Goal: Transaction & Acquisition: Purchase product/service

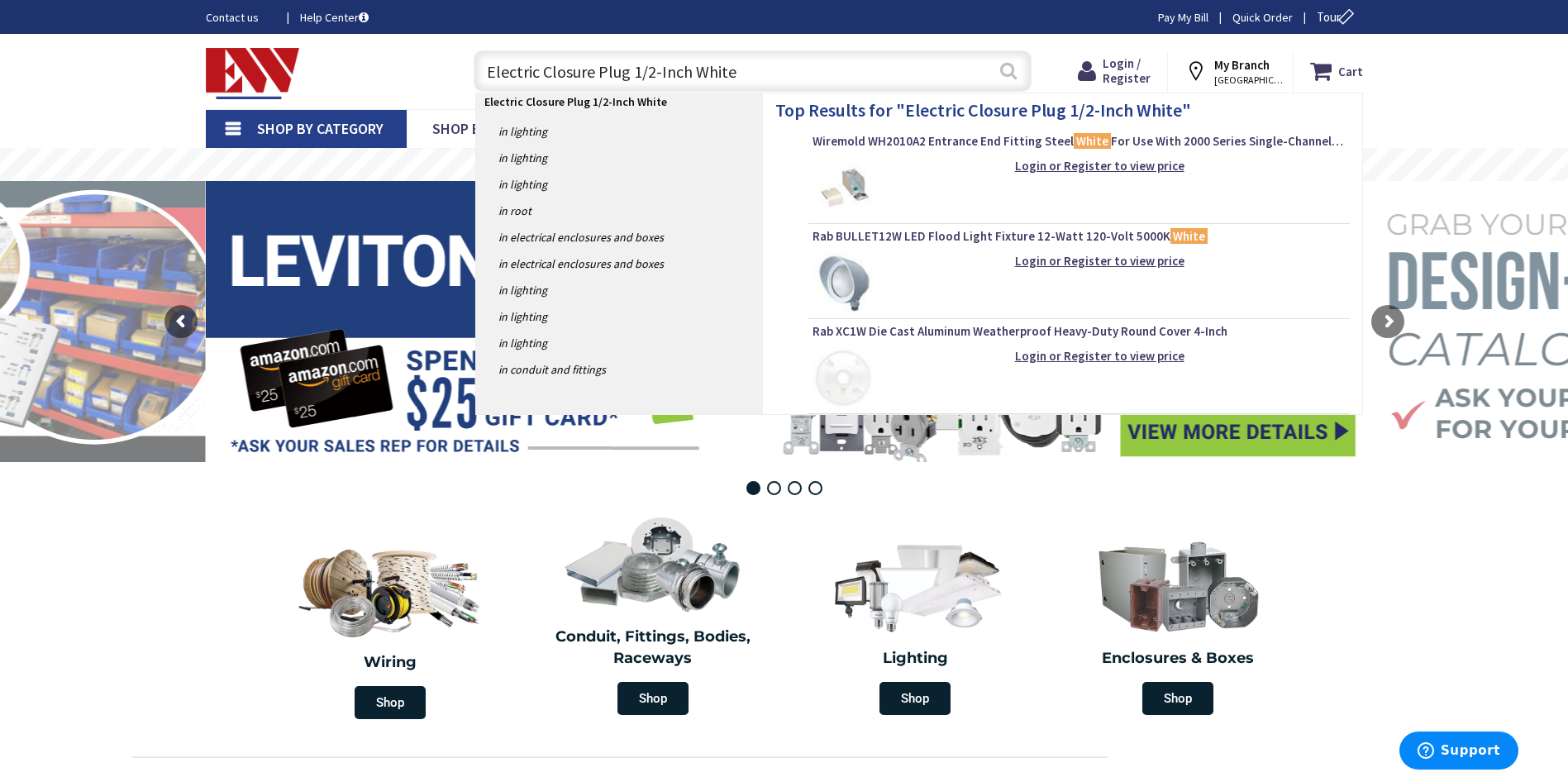
type input "Electric Closure Plug 1/2-Inch White"
click at [1010, 73] on button "Search" at bounding box center [1008, 71] width 22 height 38
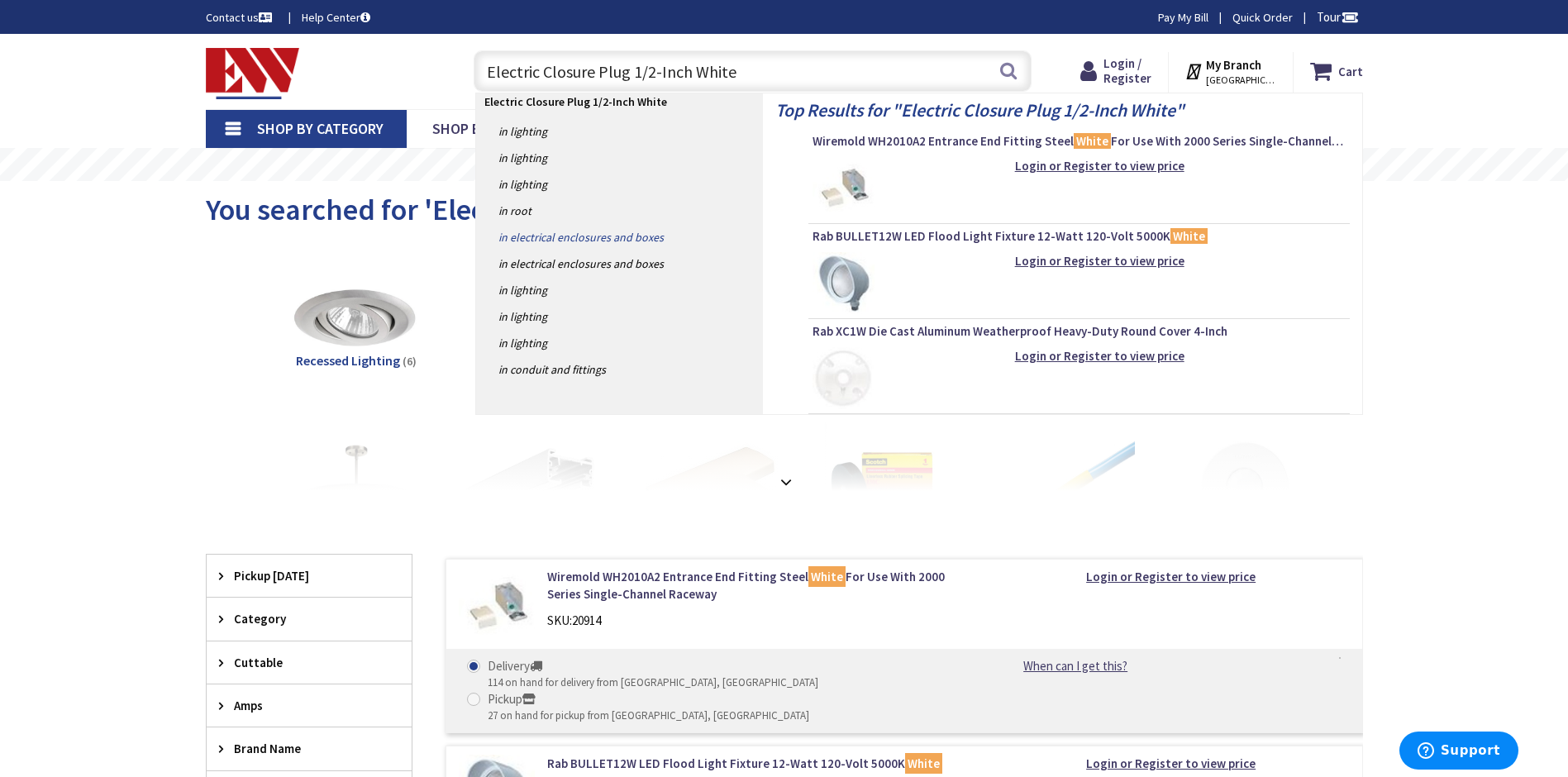
type input "Electric Closure Plug 1/2-Inch White"
click at [609, 238] on link "in Electrical Enclosures and Boxes" at bounding box center [619, 237] width 287 height 26
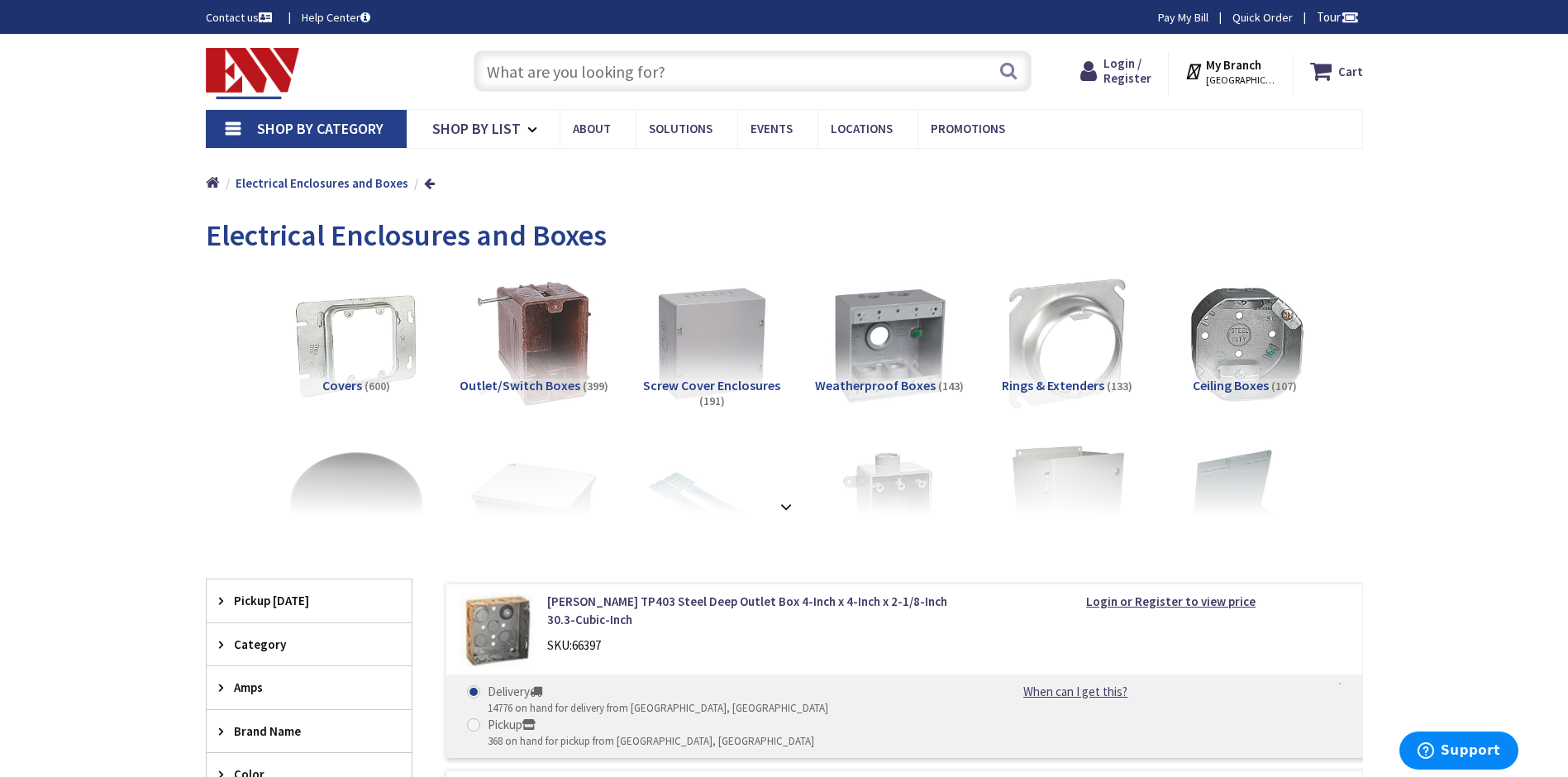
click at [676, 72] on input "text" at bounding box center [752, 71] width 558 height 41
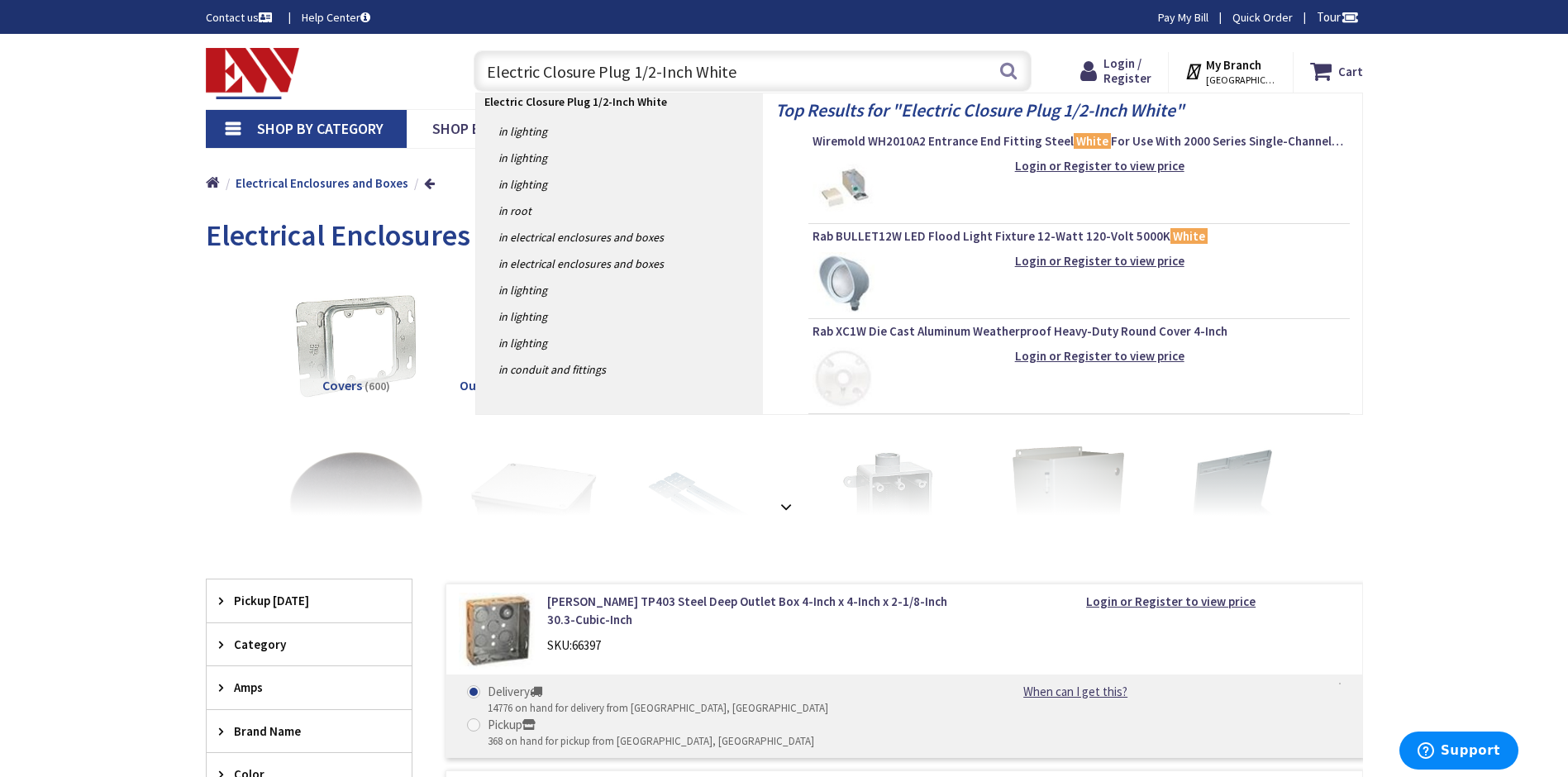
click at [542, 72] on input "Electric Closure Plug 1/2-Inch White" at bounding box center [752, 71] width 558 height 41
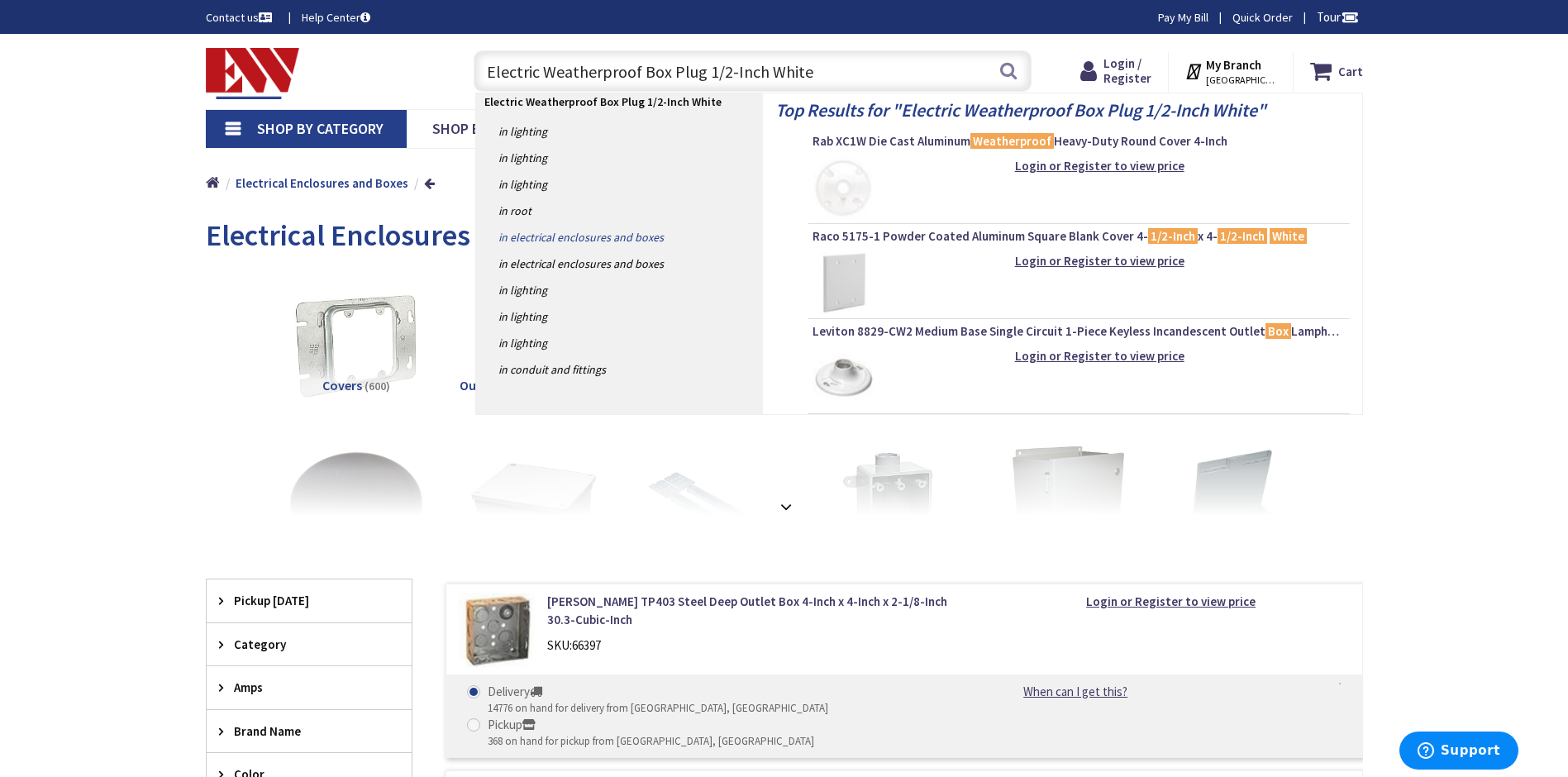
type input "Electric Weatherproof Box Plug 1/2-Inch White"
click at [641, 233] on link "in Electrical Enclosures and Boxes" at bounding box center [619, 237] width 287 height 26
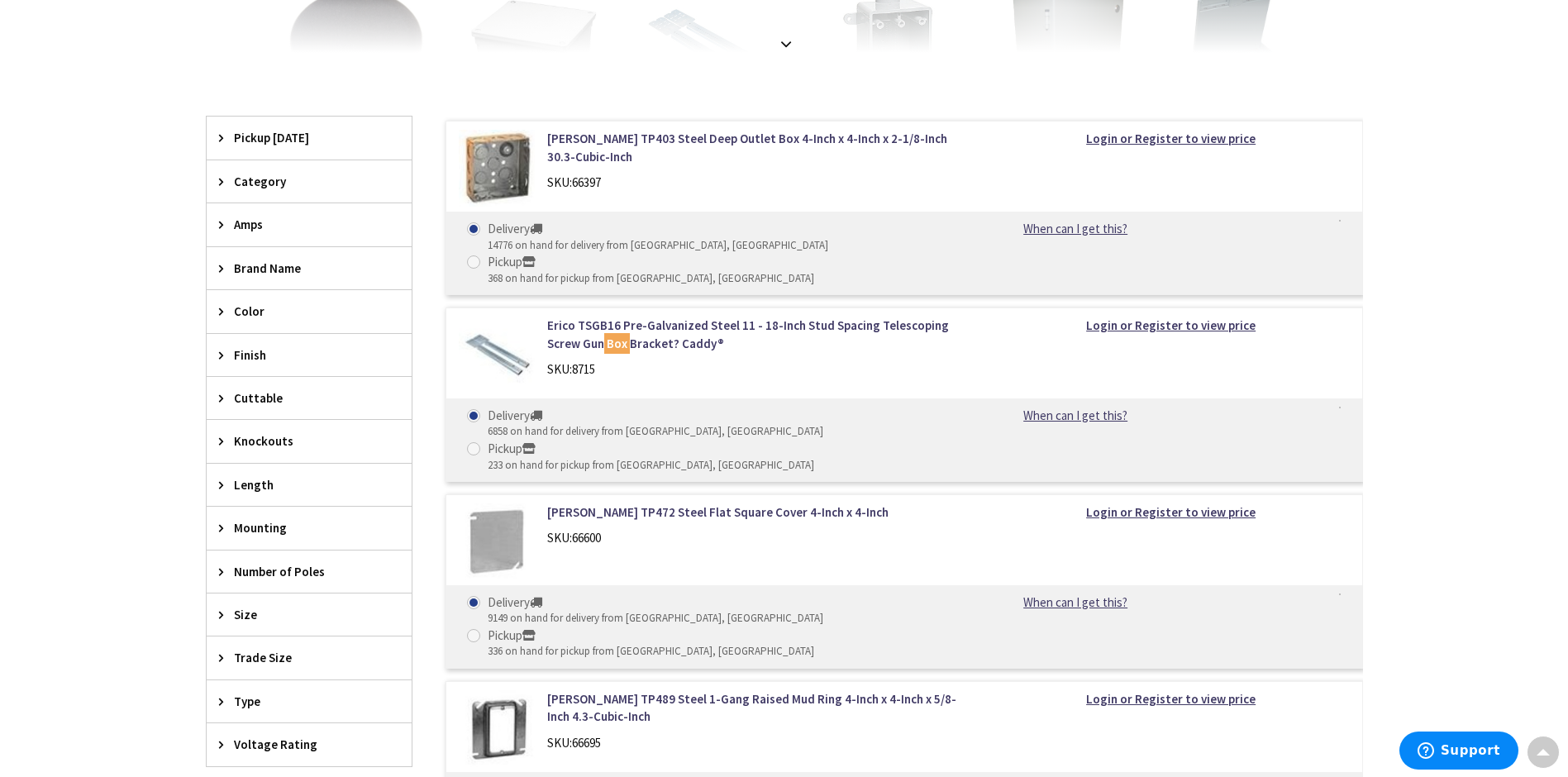
scroll to position [1437, 0]
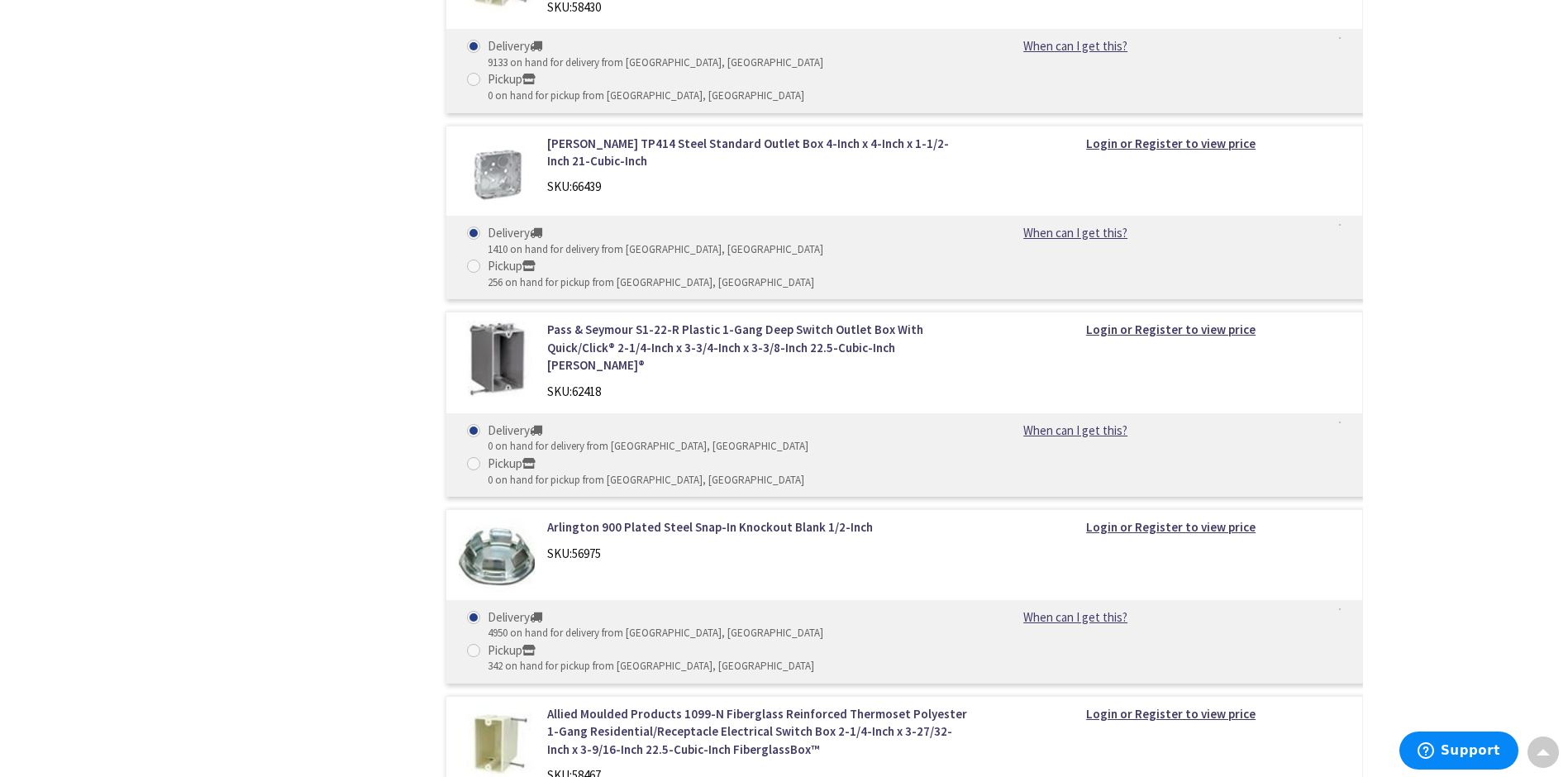
click at [135, 246] on div "Skip to Content Toggle Nav Search Cart My Cart Close" at bounding box center [784, 608] width 1568 height 4022
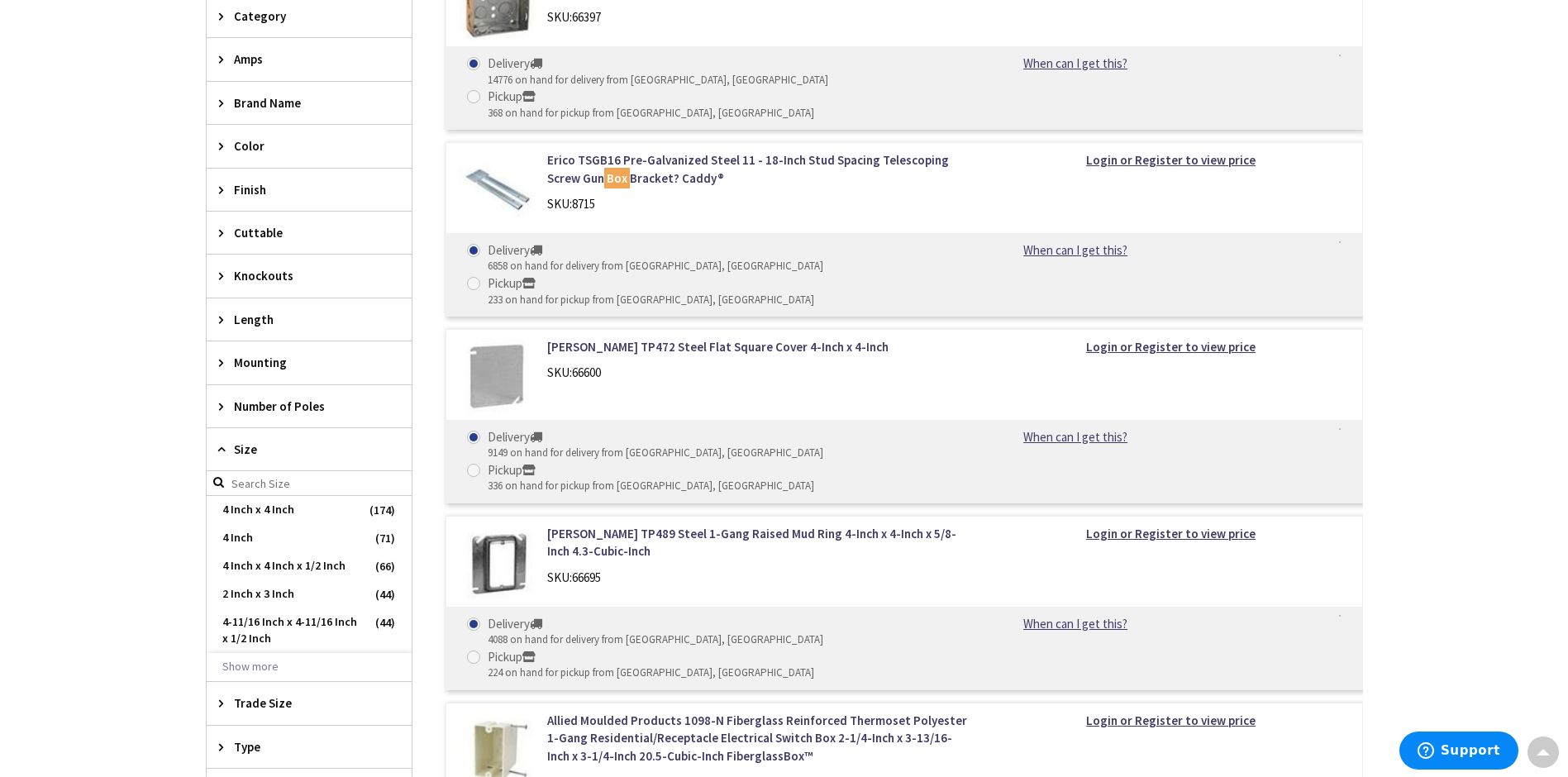
scroll to position [330, 0]
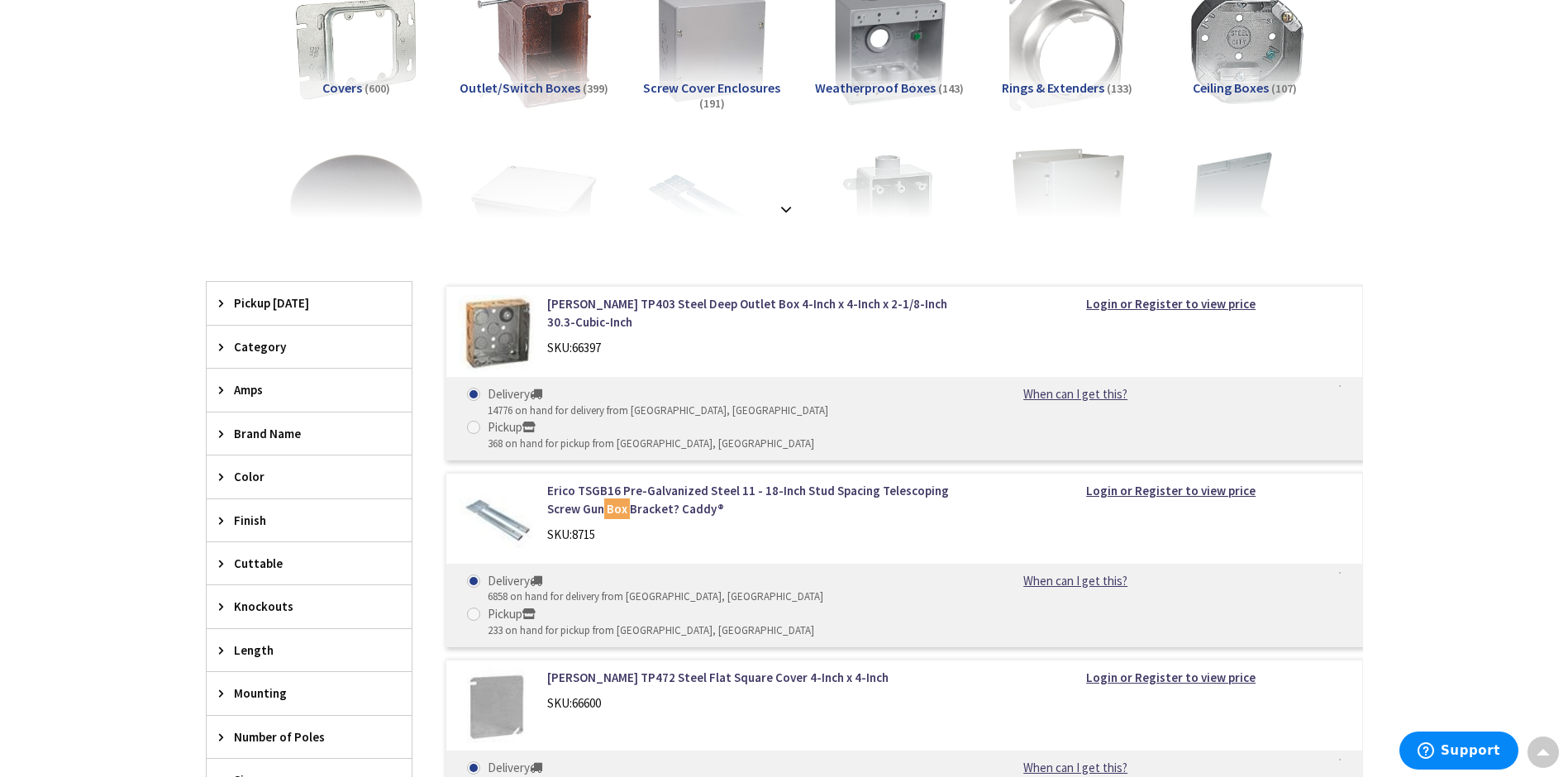
click at [235, 475] on span "Color" at bounding box center [301, 477] width 135 height 17
click at [244, 597] on span "White" at bounding box center [309, 594] width 205 height 28
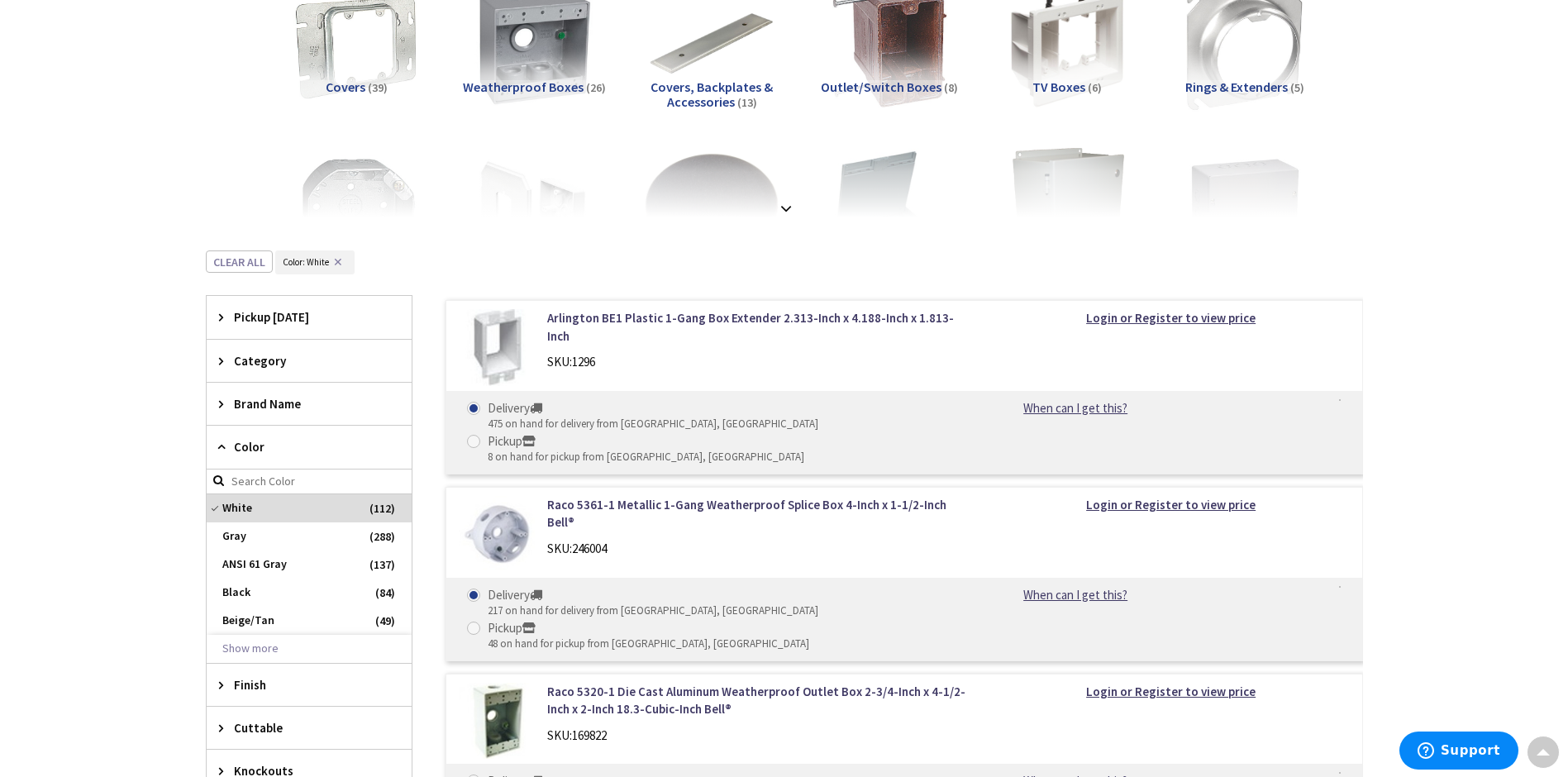
scroll to position [579, 0]
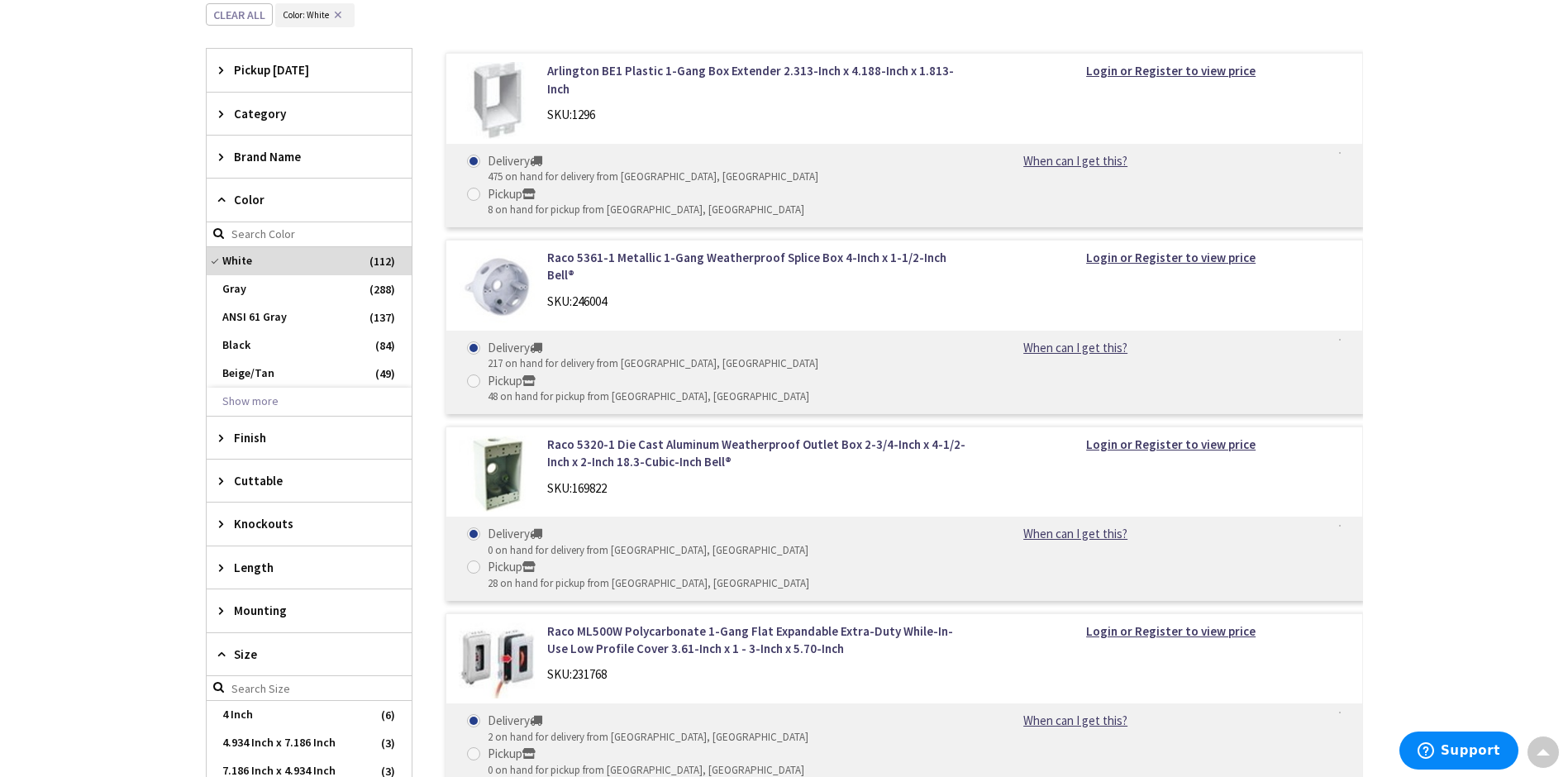
click at [273, 526] on span "Knockouts" at bounding box center [301, 524] width 135 height 17
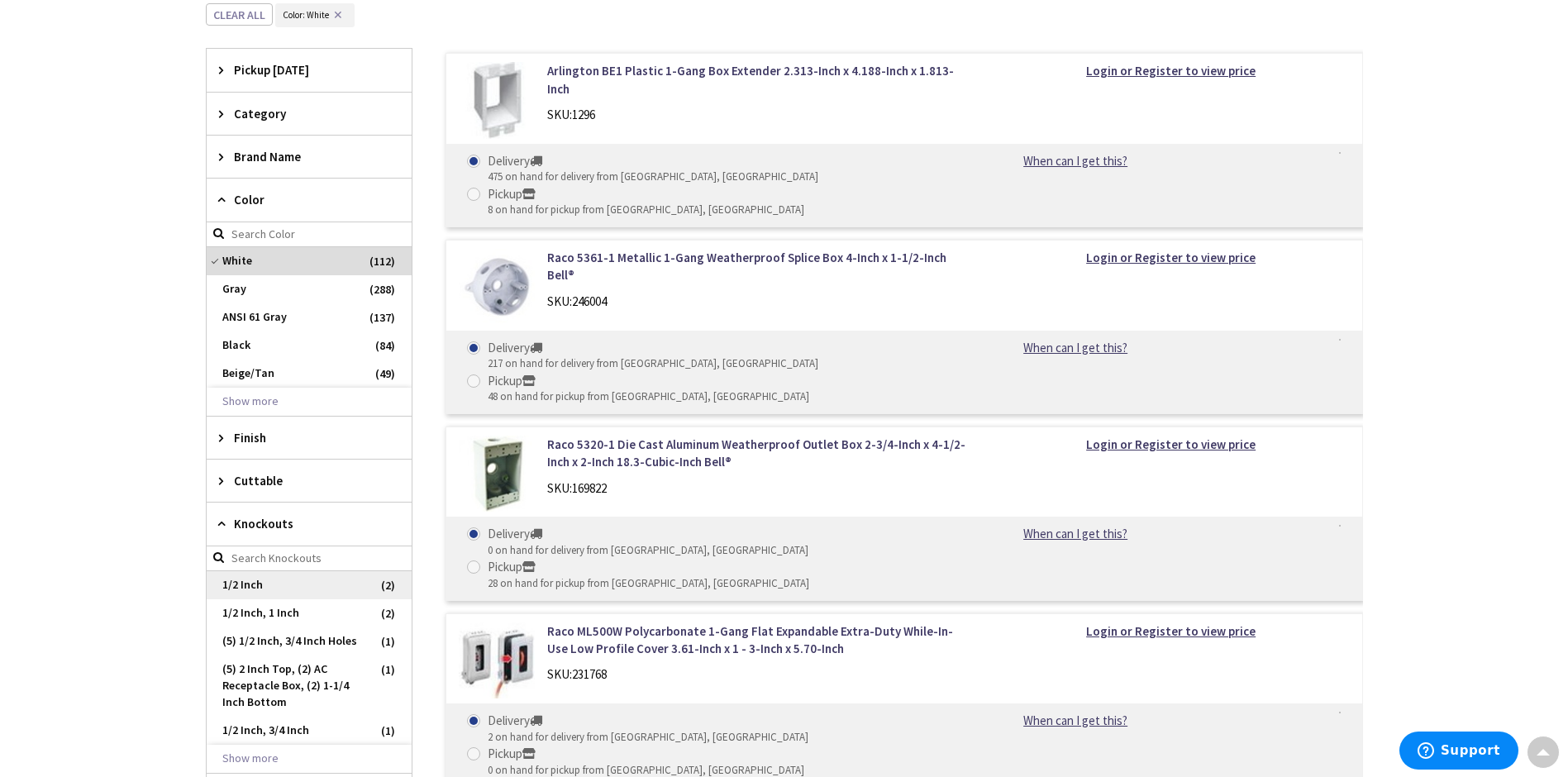
click at [245, 585] on span "1/2 Inch" at bounding box center [309, 586] width 205 height 28
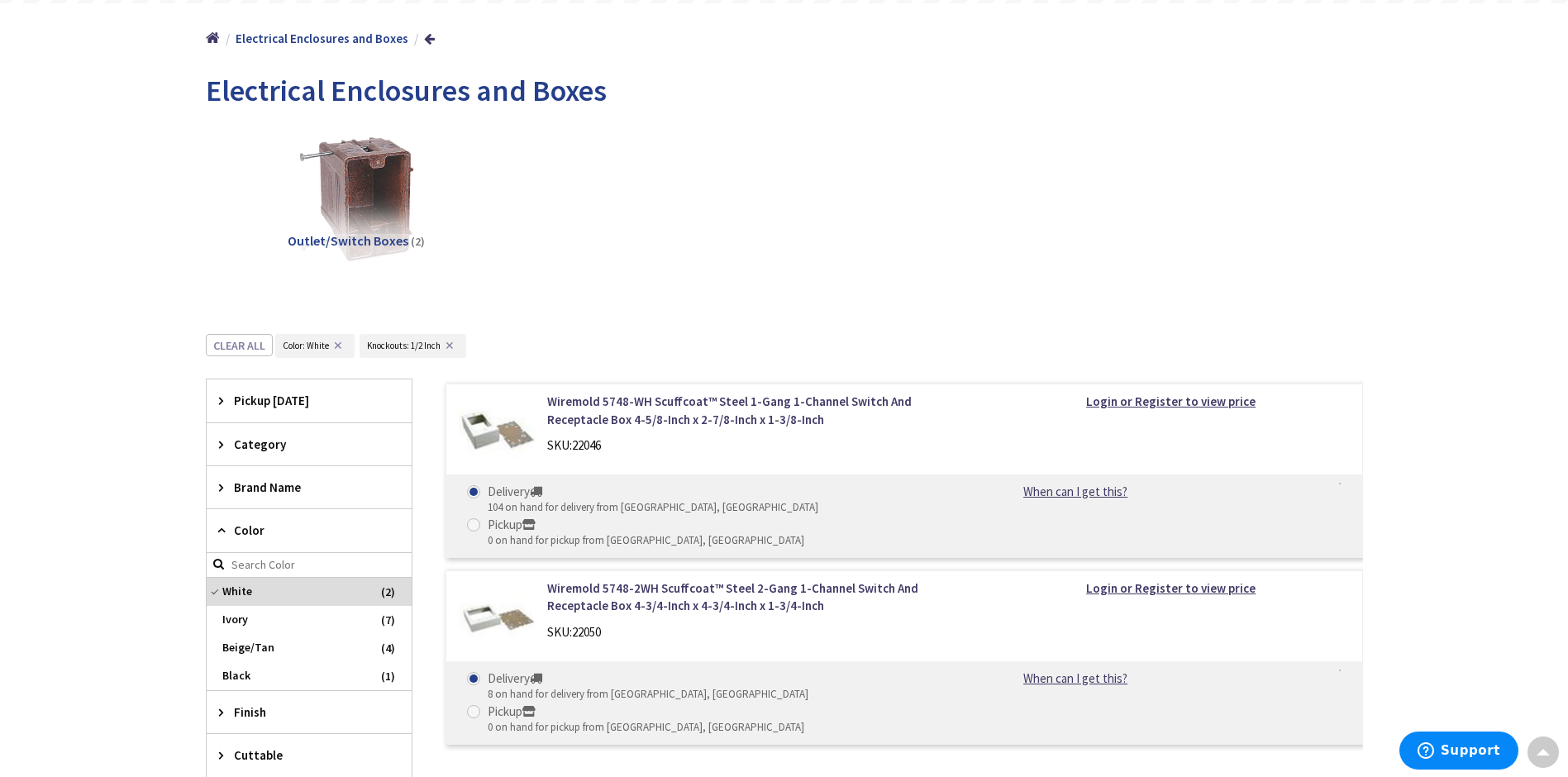
scroll to position [0, 0]
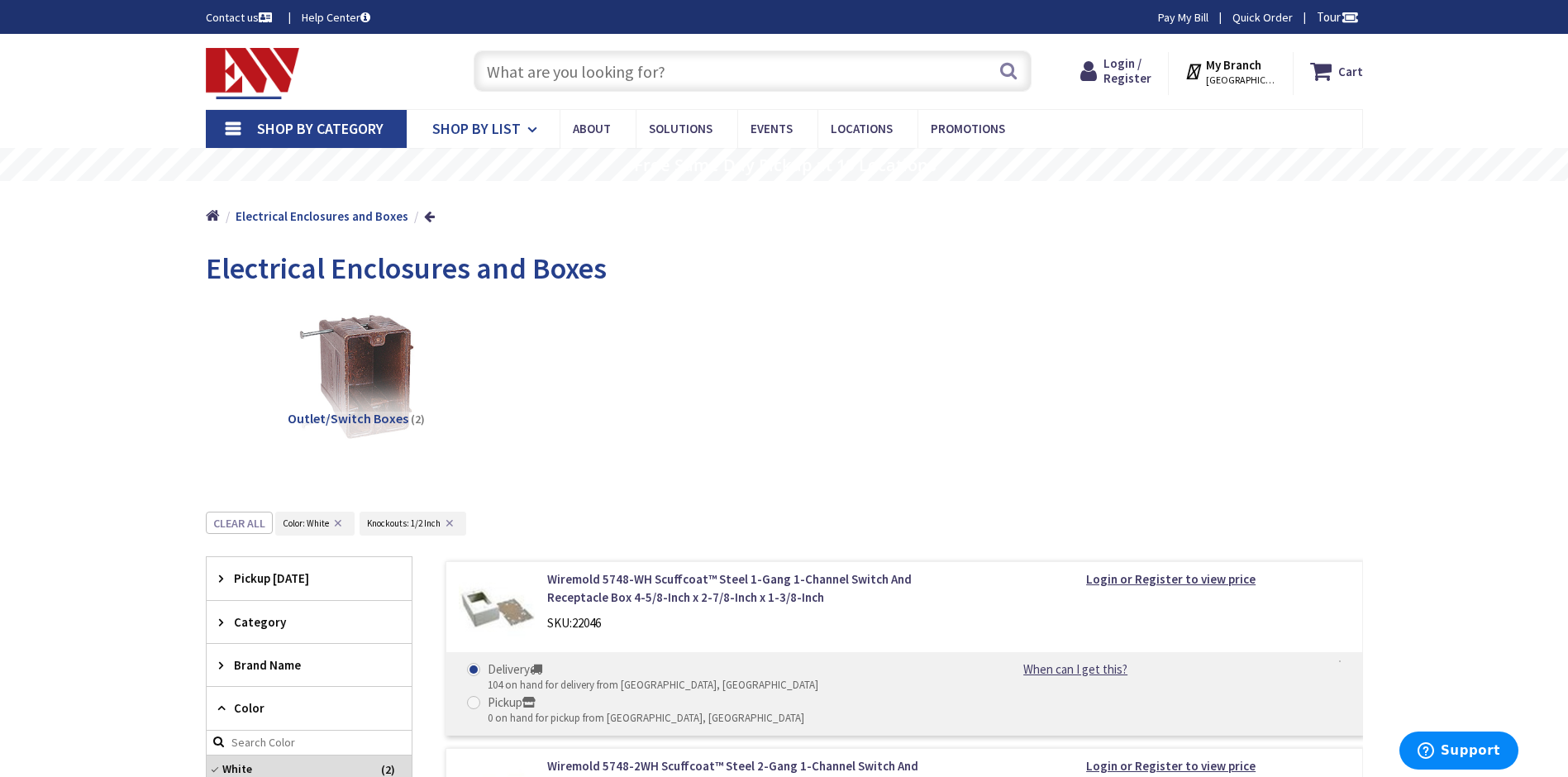
click at [482, 129] on span "Shop By List" at bounding box center [476, 128] width 88 height 19
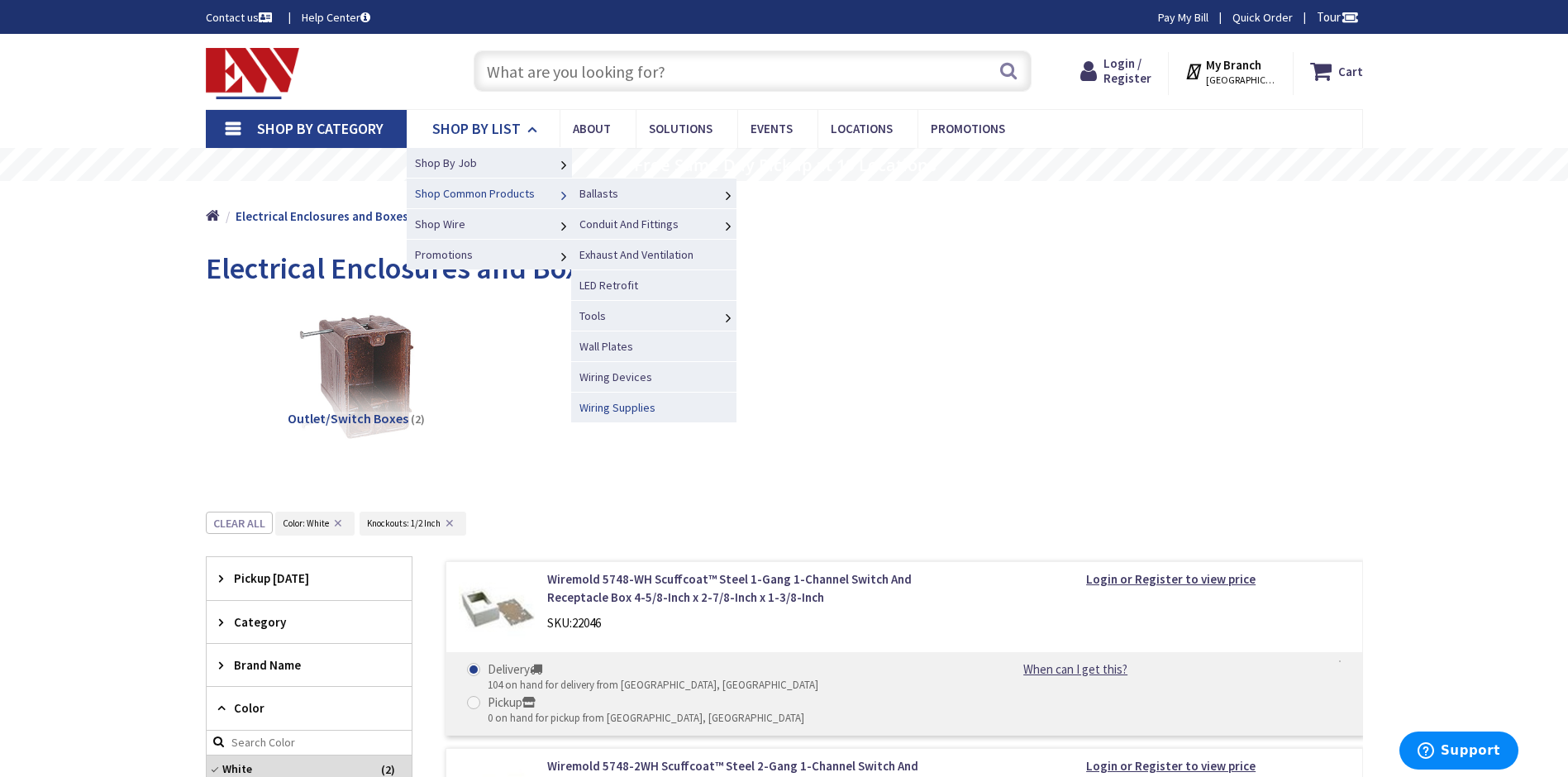
click at [619, 407] on span "Wiring Supplies" at bounding box center [617, 407] width 76 height 15
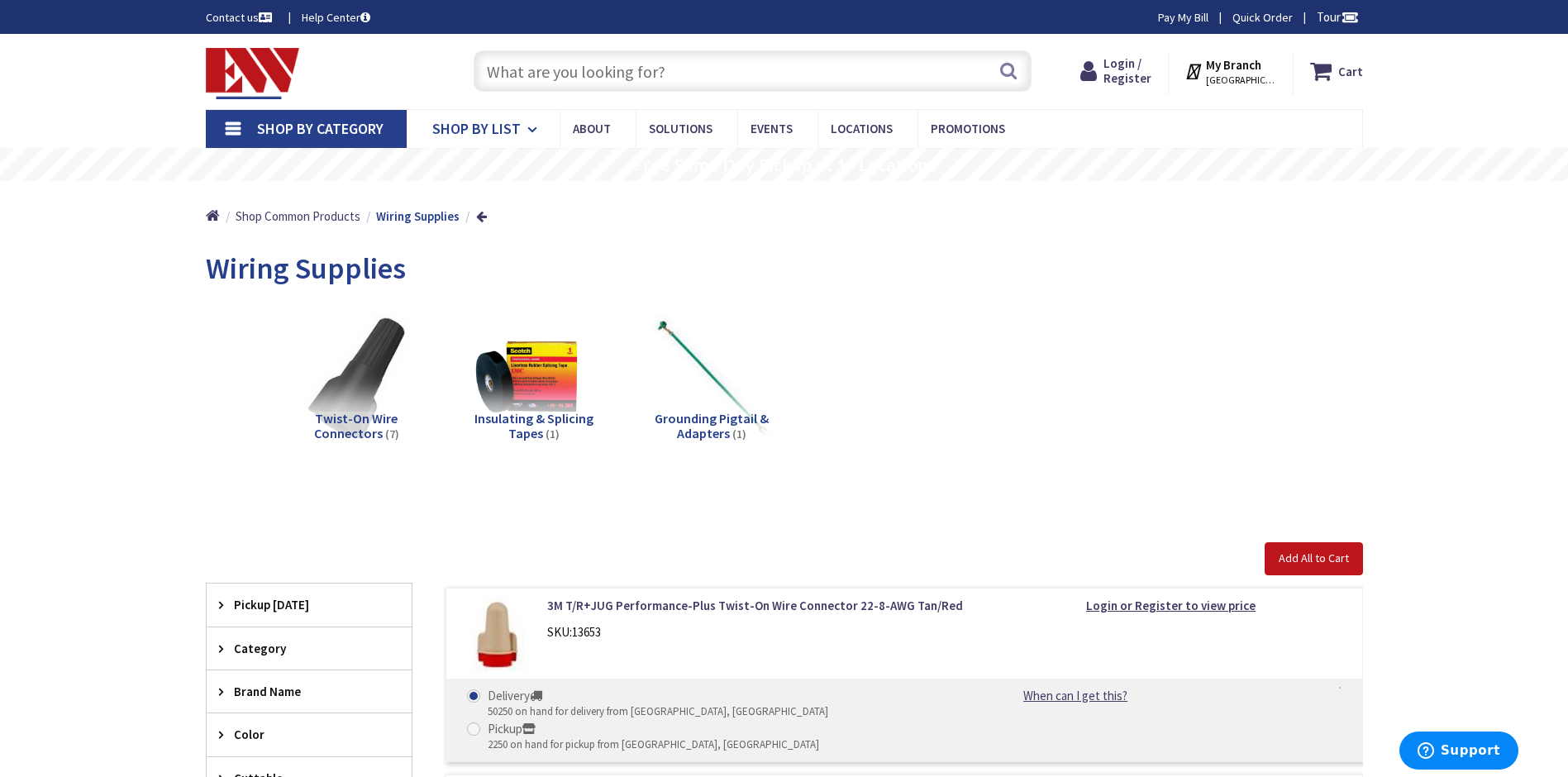
click at [530, 125] on icon at bounding box center [535, 130] width 16 height 37
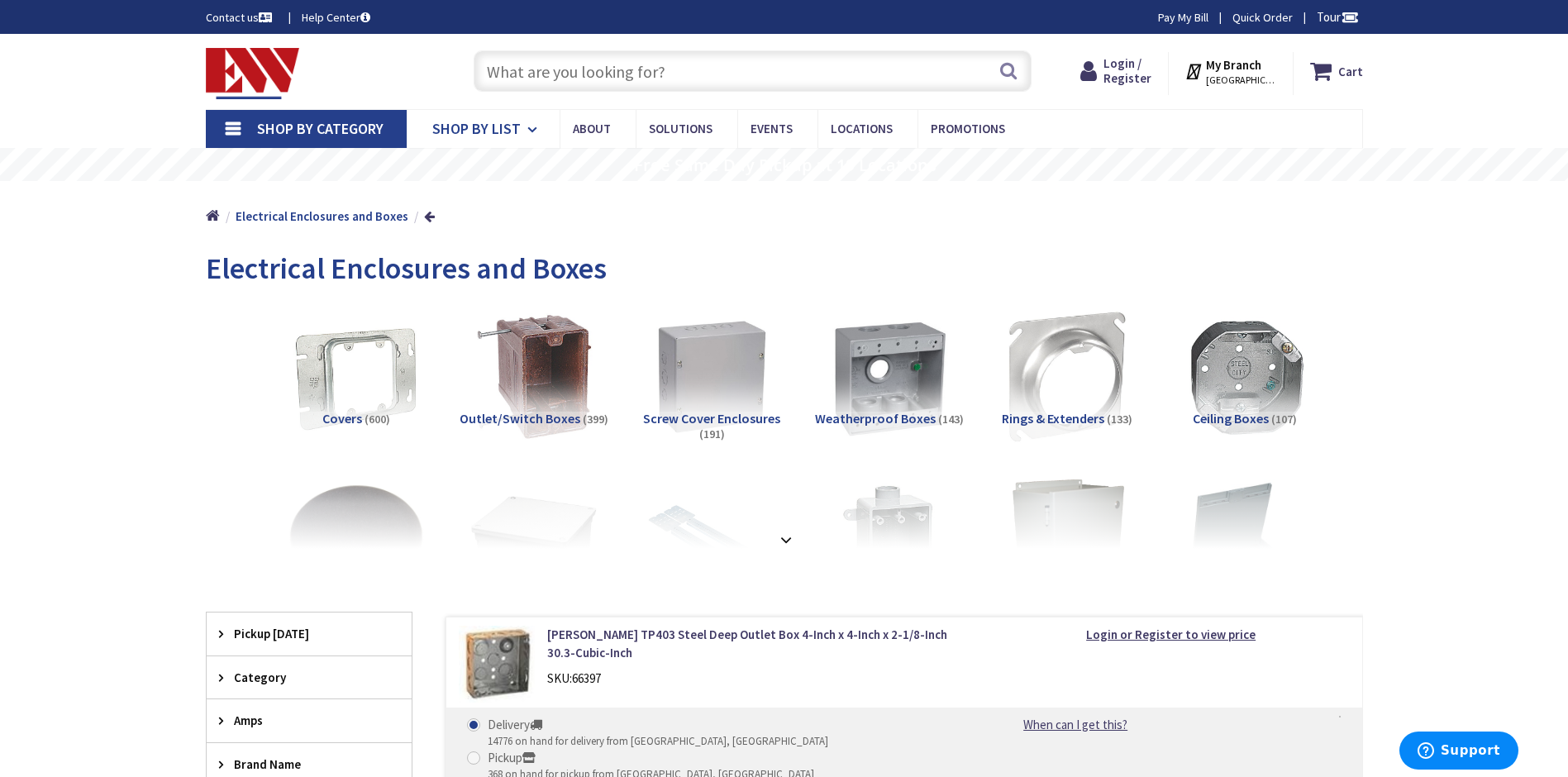
click at [528, 130] on icon at bounding box center [535, 130] width 16 height 37
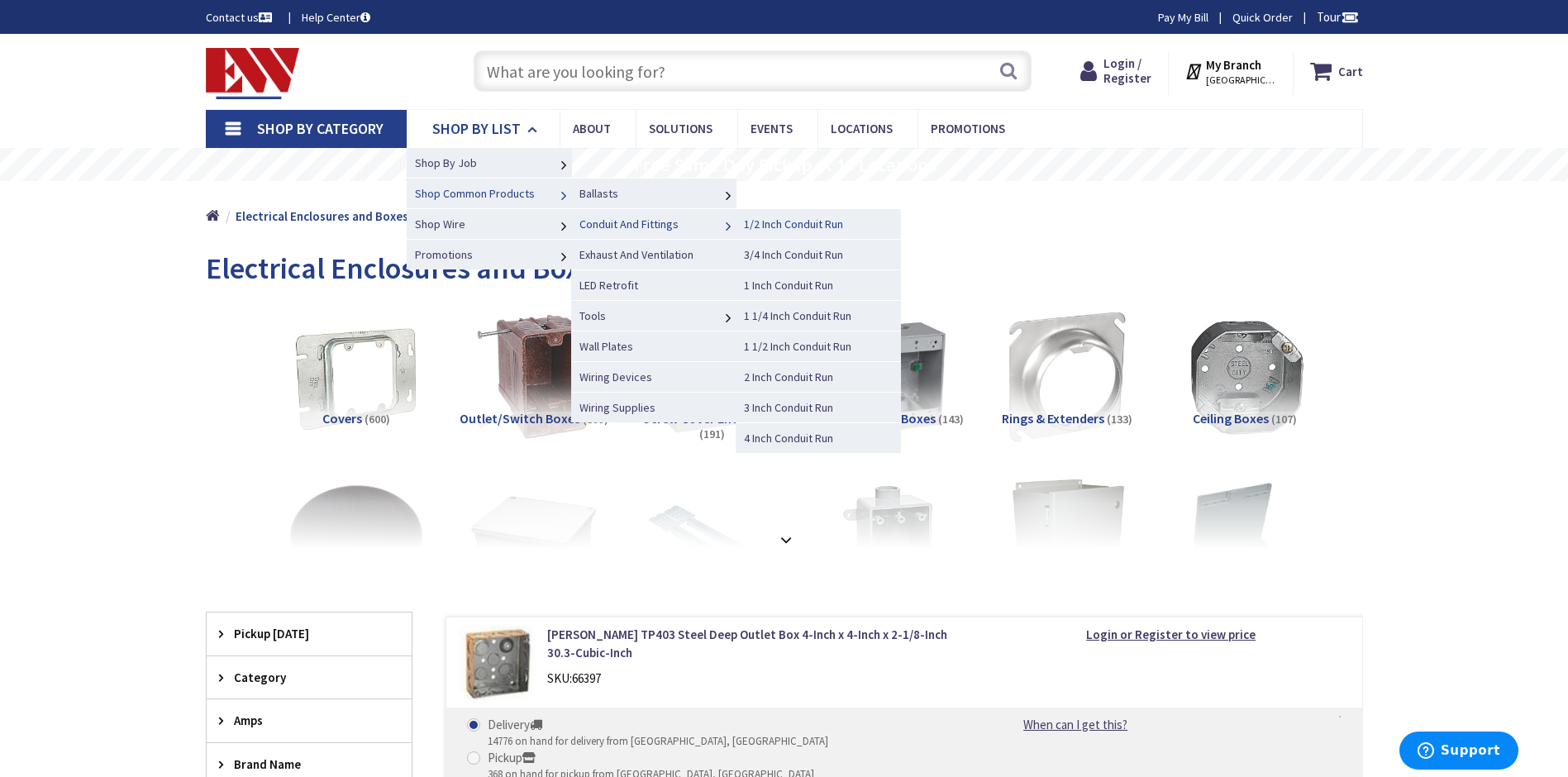
click at [787, 222] on span "1/2 Inch Conduit Run" at bounding box center [794, 224] width 100 height 15
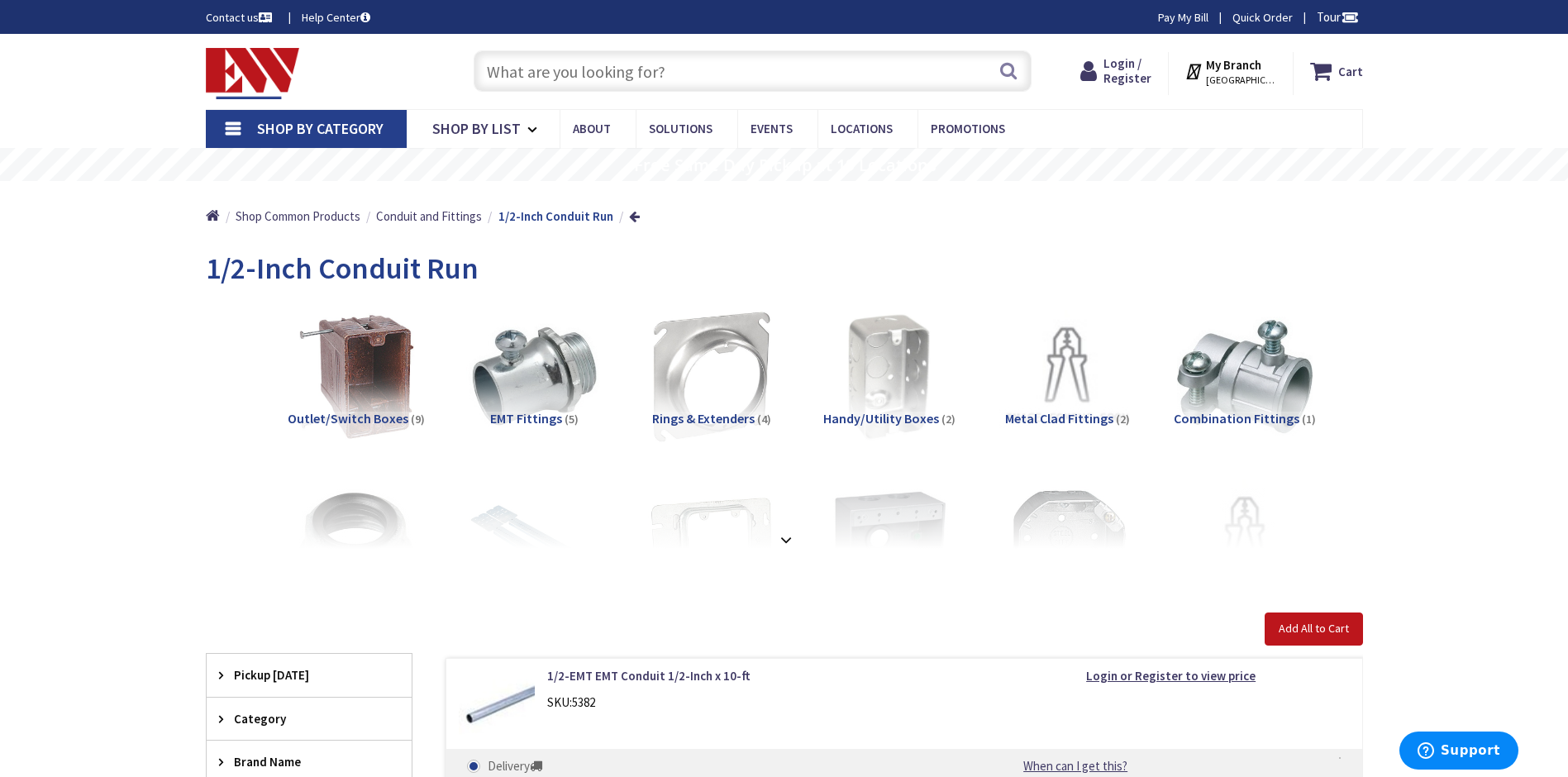
click at [679, 80] on input "text" at bounding box center [752, 71] width 558 height 41
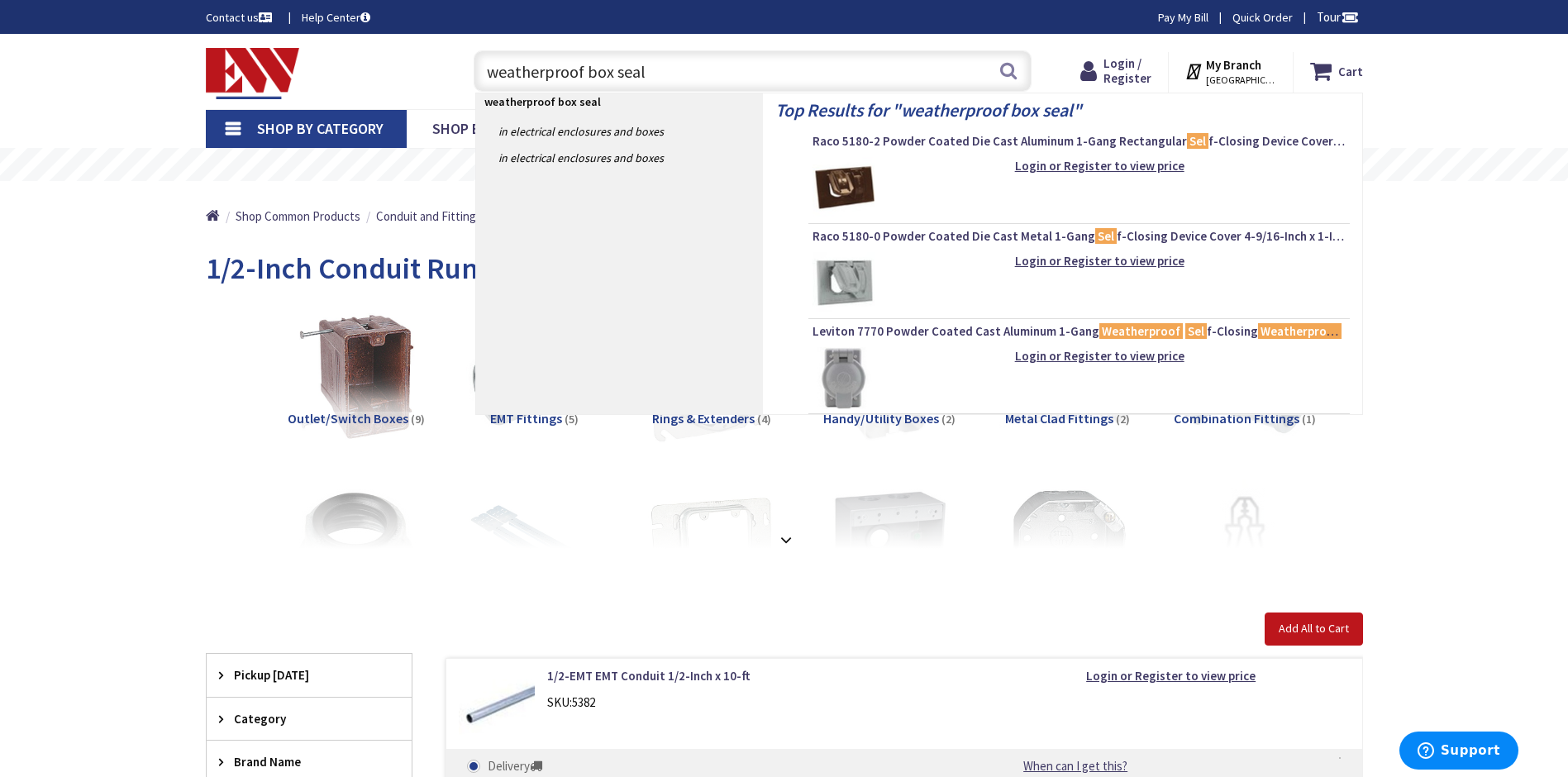
click at [684, 80] on input "weatherproof box seal" at bounding box center [752, 71] width 558 height 41
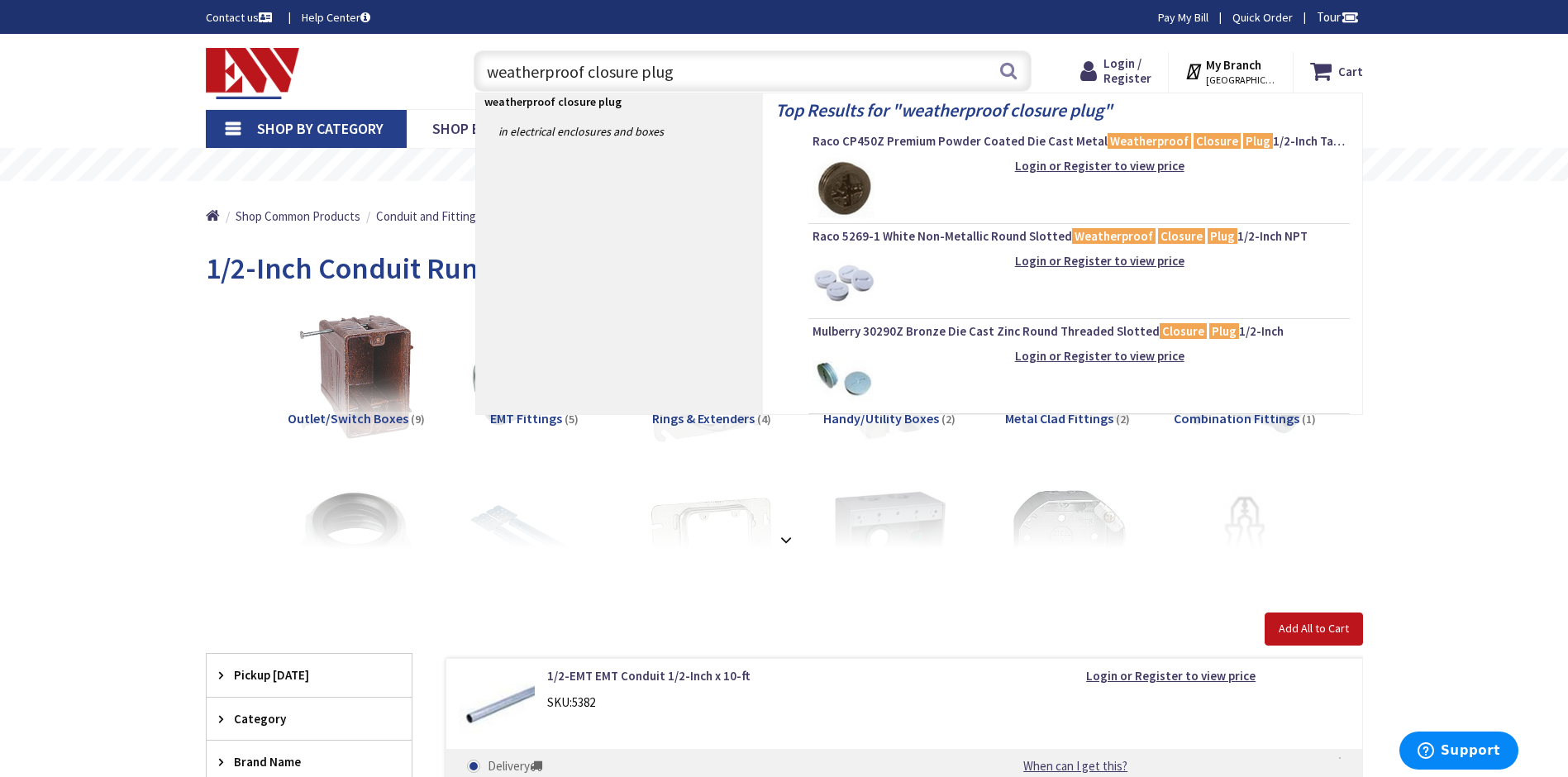
type input "weatherproof closure plug"
click at [862, 276] on img at bounding box center [843, 283] width 62 height 62
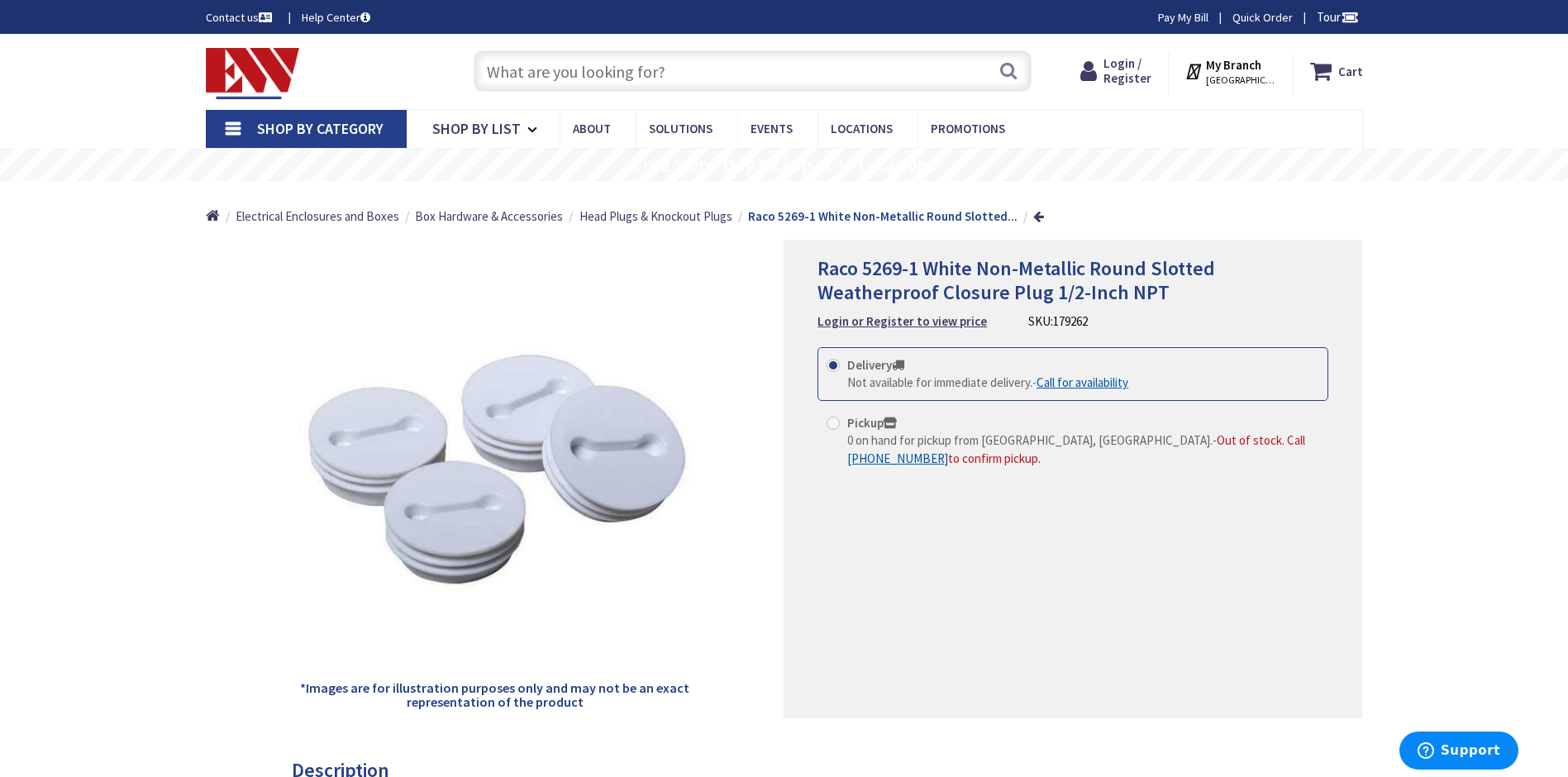
drag, startPoint x: 925, startPoint y: 268, endPoint x: 1165, endPoint y: 300, distance: 242.1
click at [1165, 300] on h1 "Raco 5269-1 White Non-Metallic Round Slotted Weatherproof Closure Plug 1/2-Inch…" at bounding box center [1073, 281] width 511 height 48
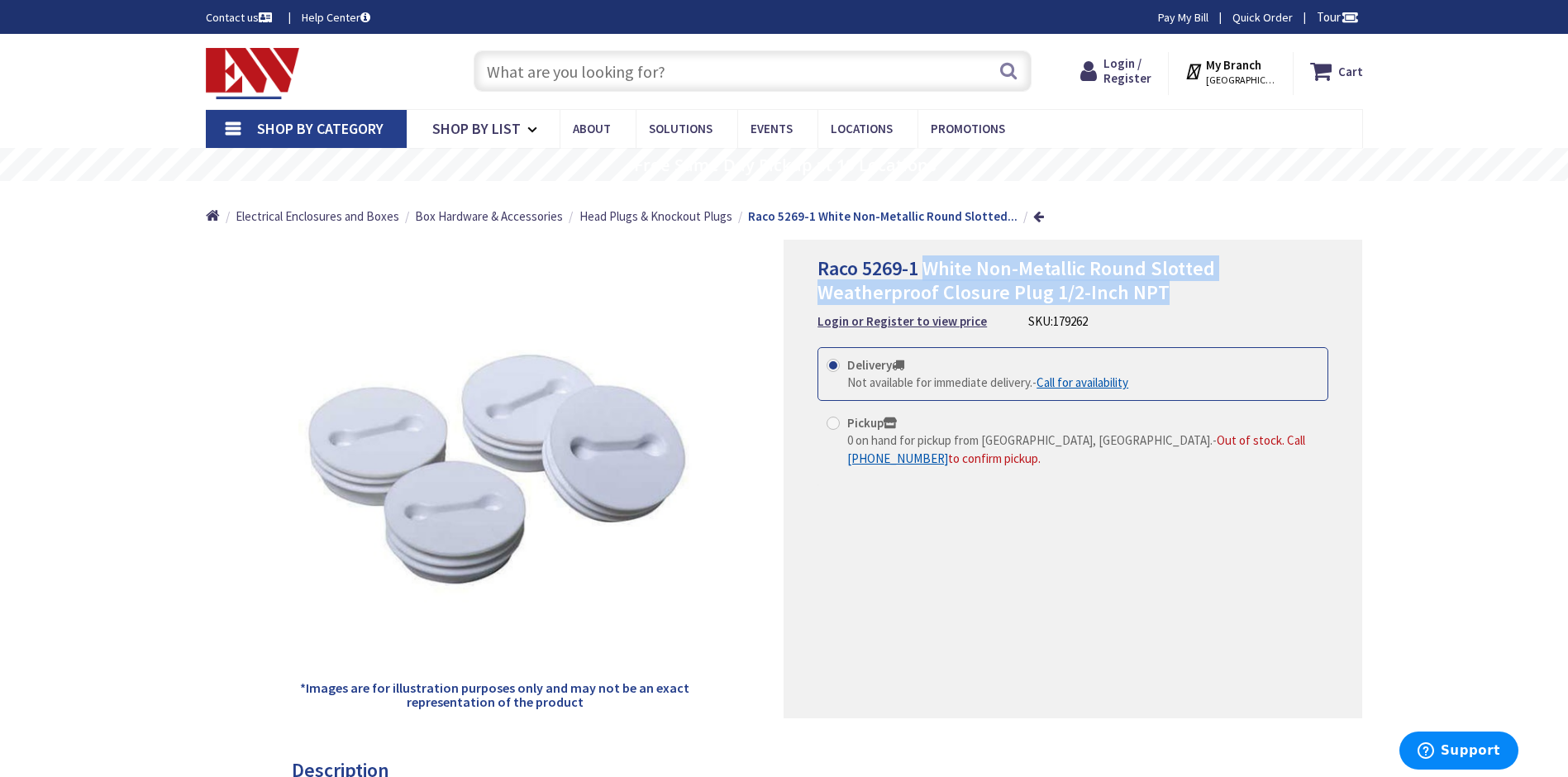
drag, startPoint x: 1165, startPoint y: 300, endPoint x: 1099, endPoint y: 272, distance: 71.7
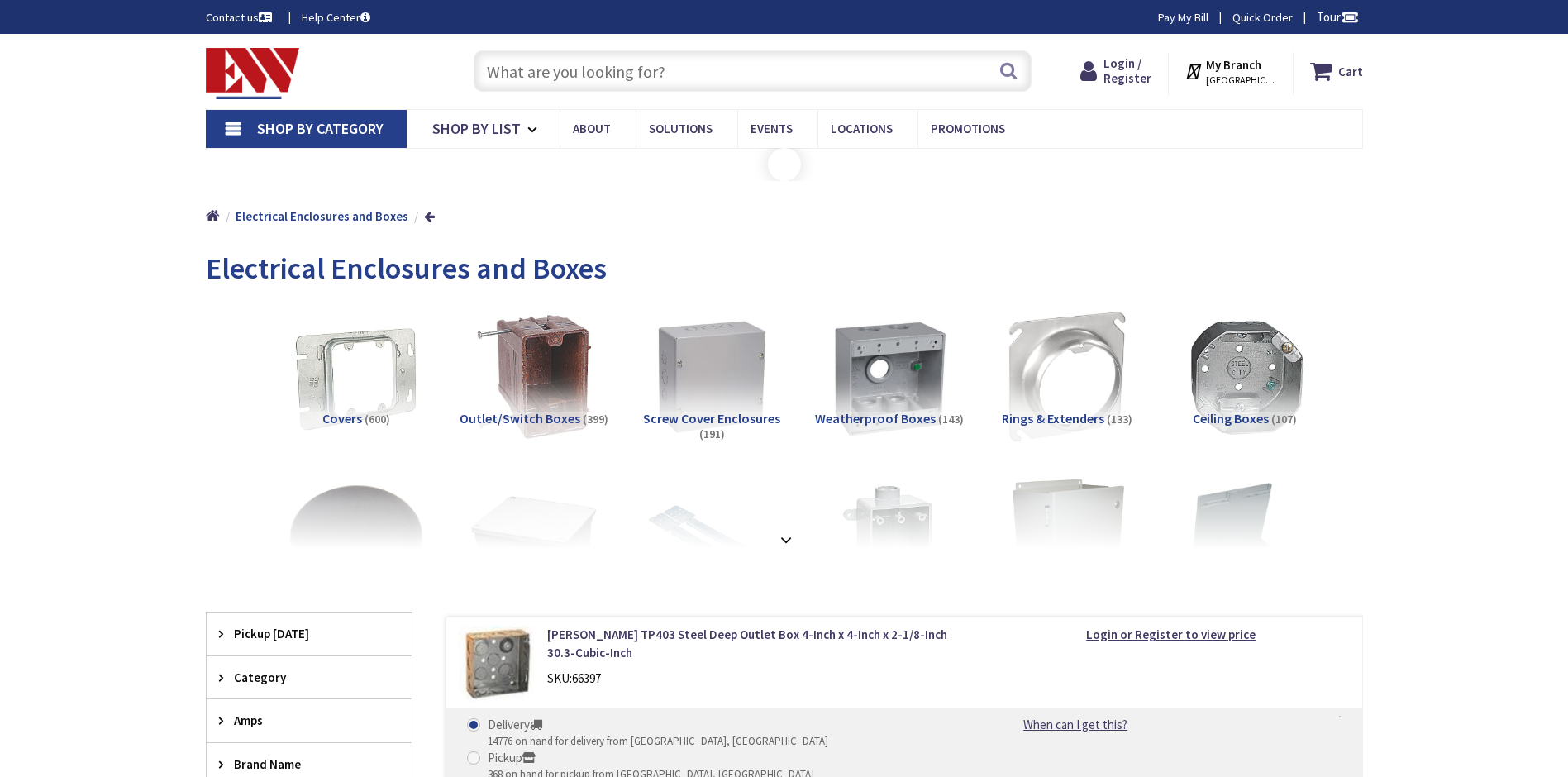
scroll to position [1211, 0]
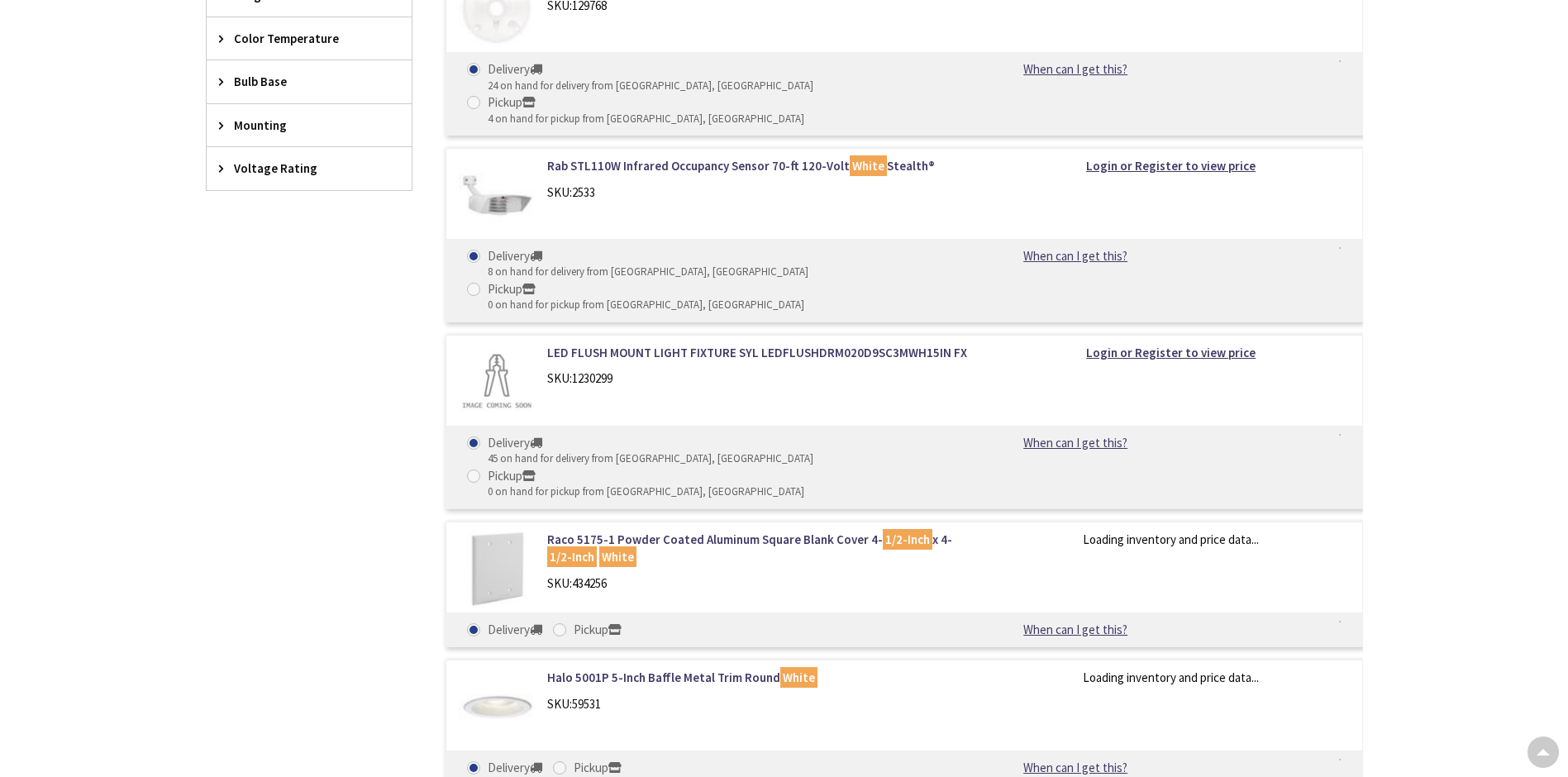
scroll to position [971, 0]
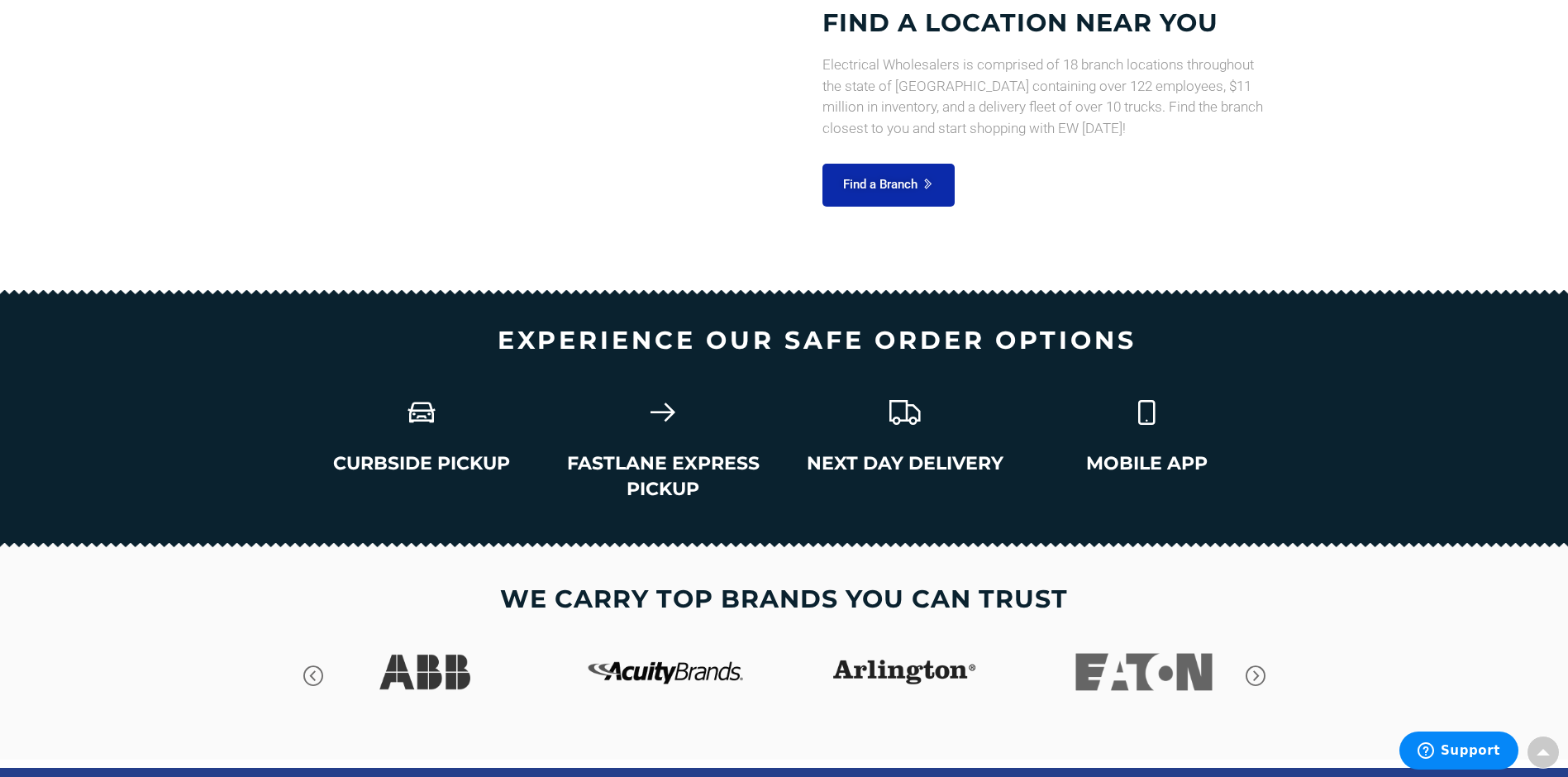
scroll to position [2256, 0]
